Goal: Transaction & Acquisition: Book appointment/travel/reservation

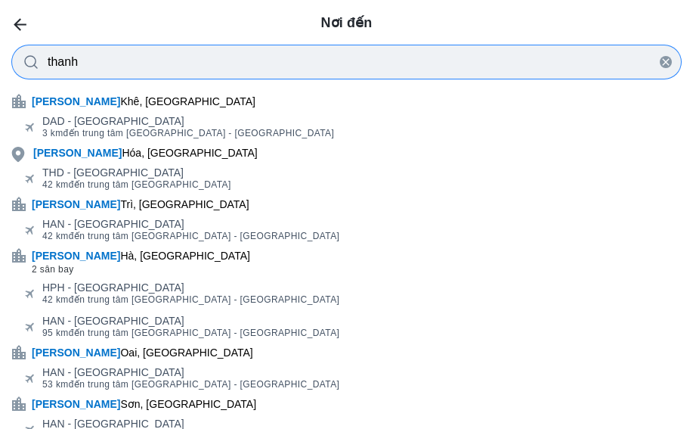
type input "thanh"
click at [142, 163] on div "[GEOGRAPHIC_DATA], [GEOGRAPHIC_DATA]" at bounding box center [346, 152] width 693 height 21
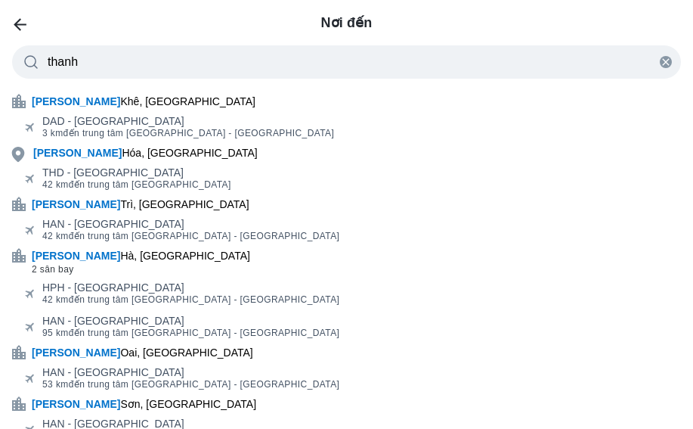
click at [59, 156] on b "[PERSON_NAME]" at bounding box center [77, 153] width 88 height 12
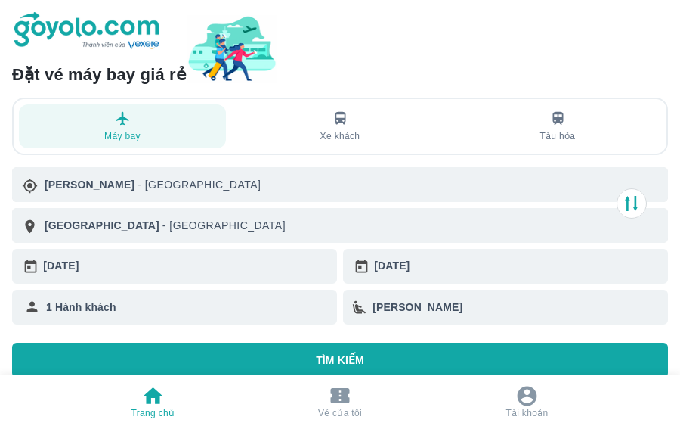
click at [132, 268] on div "[DATE]" at bounding box center [187, 266] width 288 height 22
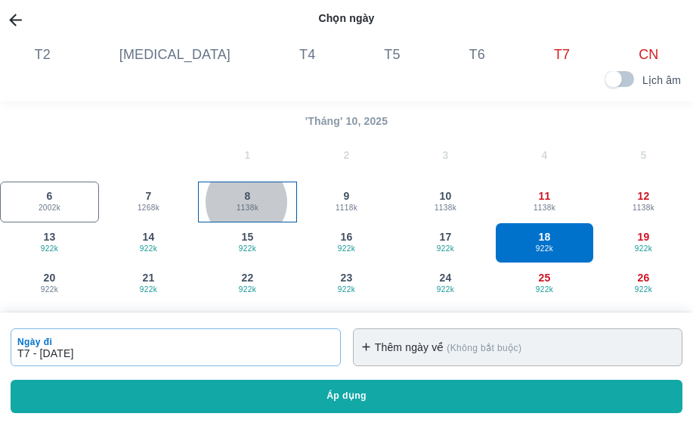
click at [266, 196] on div "8 1138k" at bounding box center [248, 201] width 98 height 39
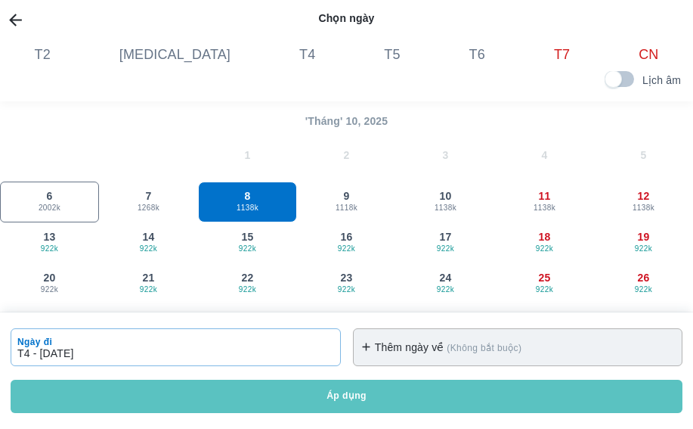
click at [417, 392] on button "Áp dụng" at bounding box center [347, 395] width 672 height 33
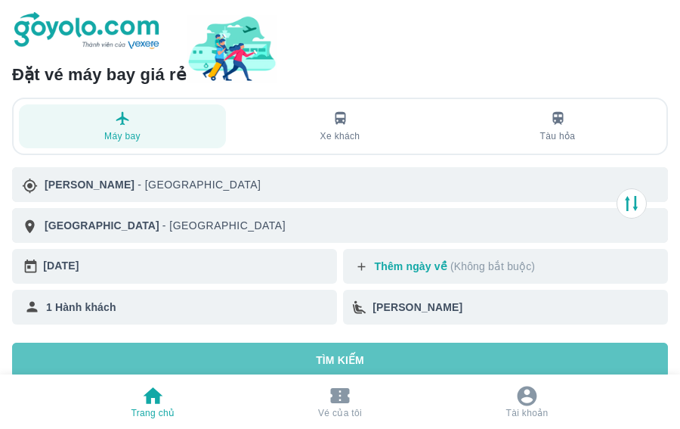
click at [385, 354] on button "TÌM KIẾM" at bounding box center [340, 359] width 656 height 35
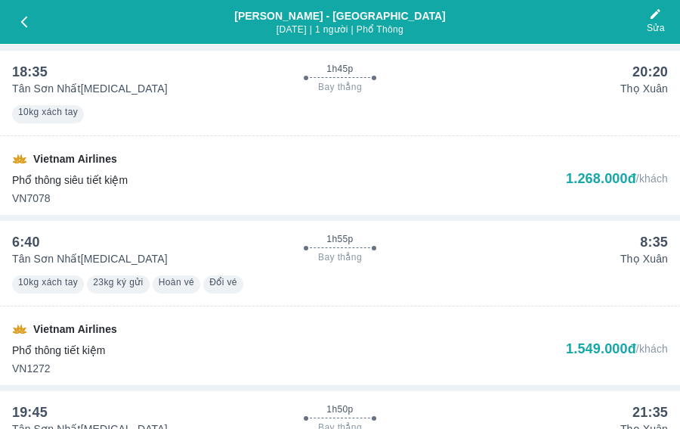
scroll to position [1869, 0]
